Goal: Task Accomplishment & Management: Use online tool/utility

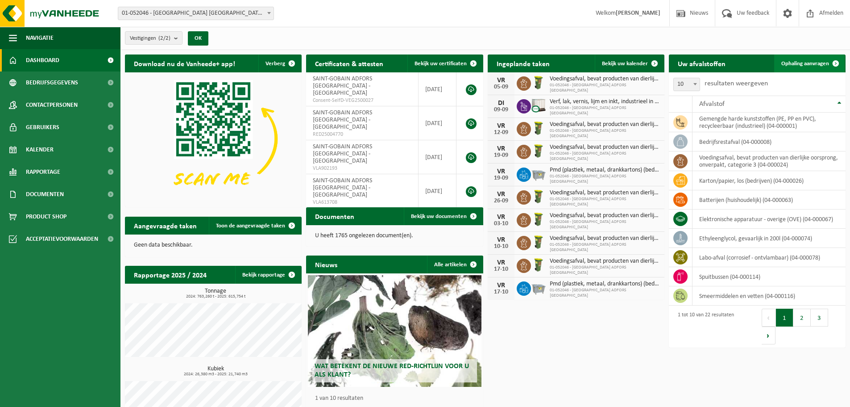
click at [804, 61] on span "Ophaling aanvragen" at bounding box center [806, 64] width 48 height 6
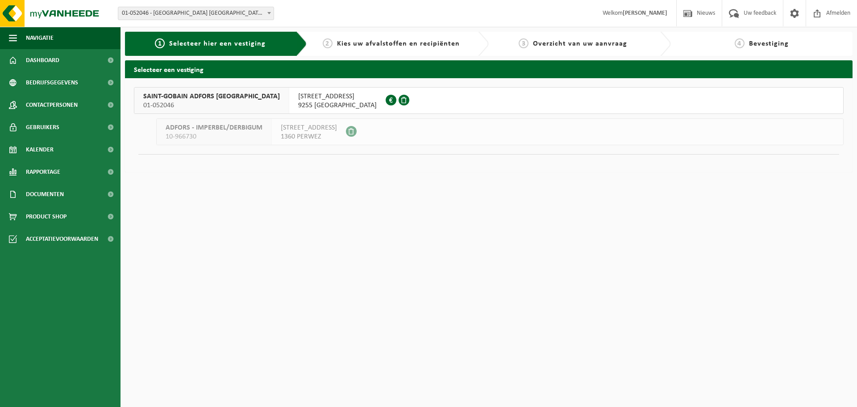
click at [186, 95] on span "SAINT-GOBAIN ADFORS BELGIUM" at bounding box center [211, 96] width 137 height 9
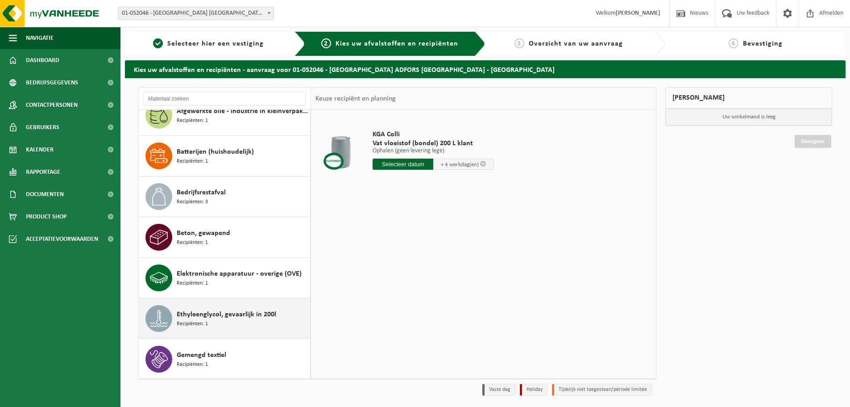
scroll to position [179, 0]
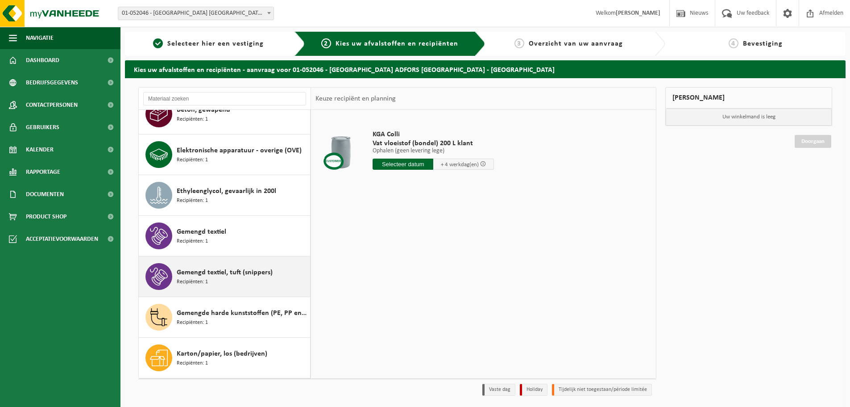
click at [211, 283] on div "Gemengd textiel, tuft (snippers) Recipiënten: 1" at bounding box center [242, 276] width 131 height 27
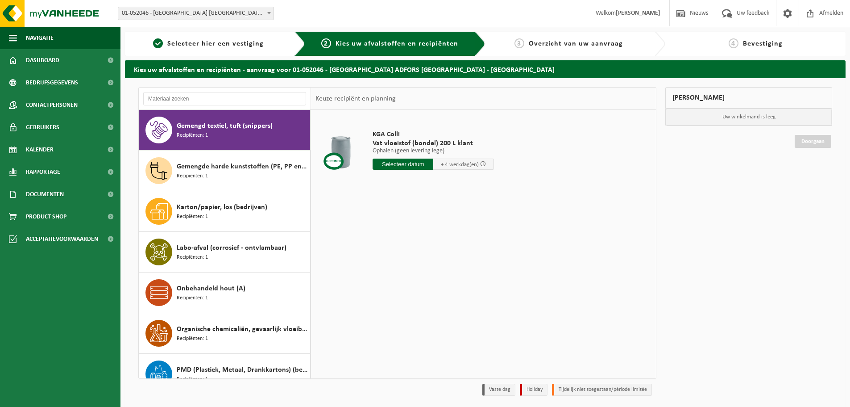
scroll to position [325, 0]
click at [397, 164] on input "text" at bounding box center [403, 163] width 61 height 11
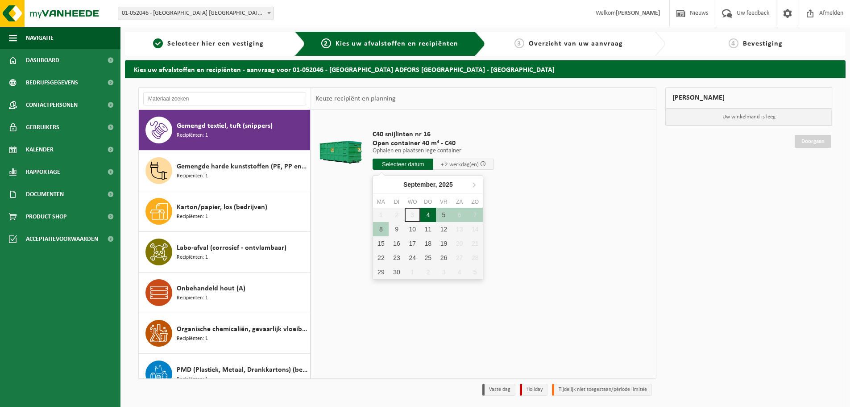
click at [429, 216] on div "4" at bounding box center [429, 215] width 16 height 14
type input "Van 2025-09-04"
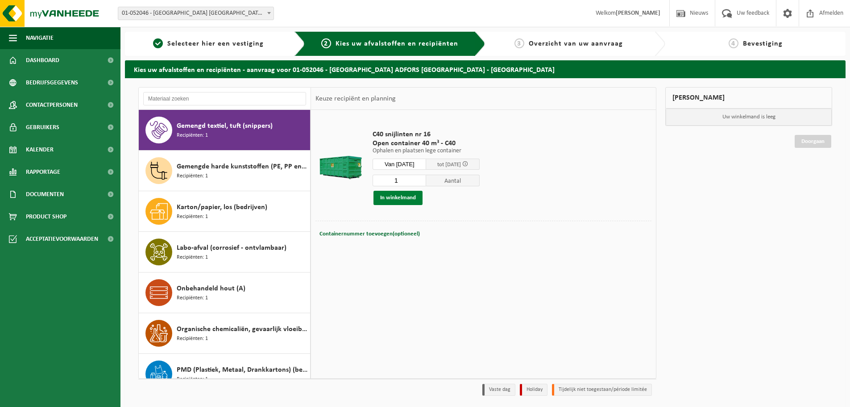
click at [394, 199] on button "In winkelmand" at bounding box center [398, 198] width 49 height 14
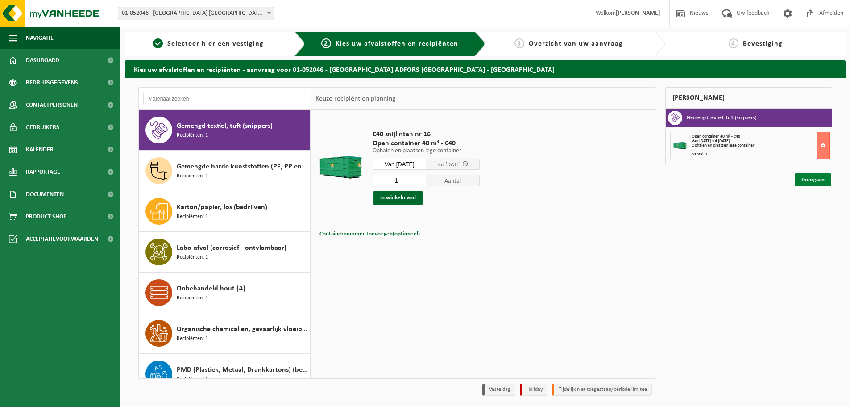
click at [816, 177] on link "Doorgaan" at bounding box center [813, 179] width 37 height 13
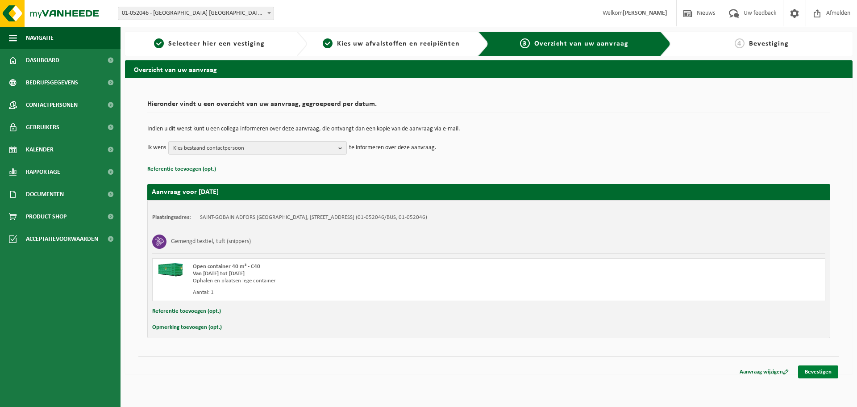
click at [822, 369] on link "Bevestigen" at bounding box center [818, 371] width 40 height 13
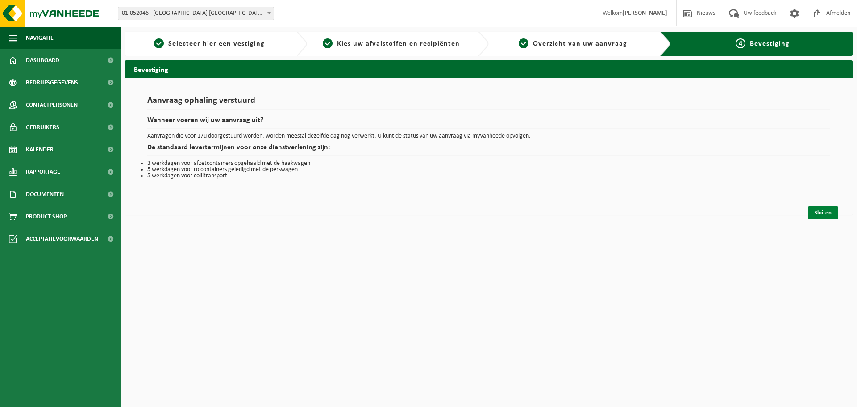
click at [829, 214] on link "Sluiten" at bounding box center [823, 212] width 30 height 13
